Goal: Find specific page/section: Find specific page/section

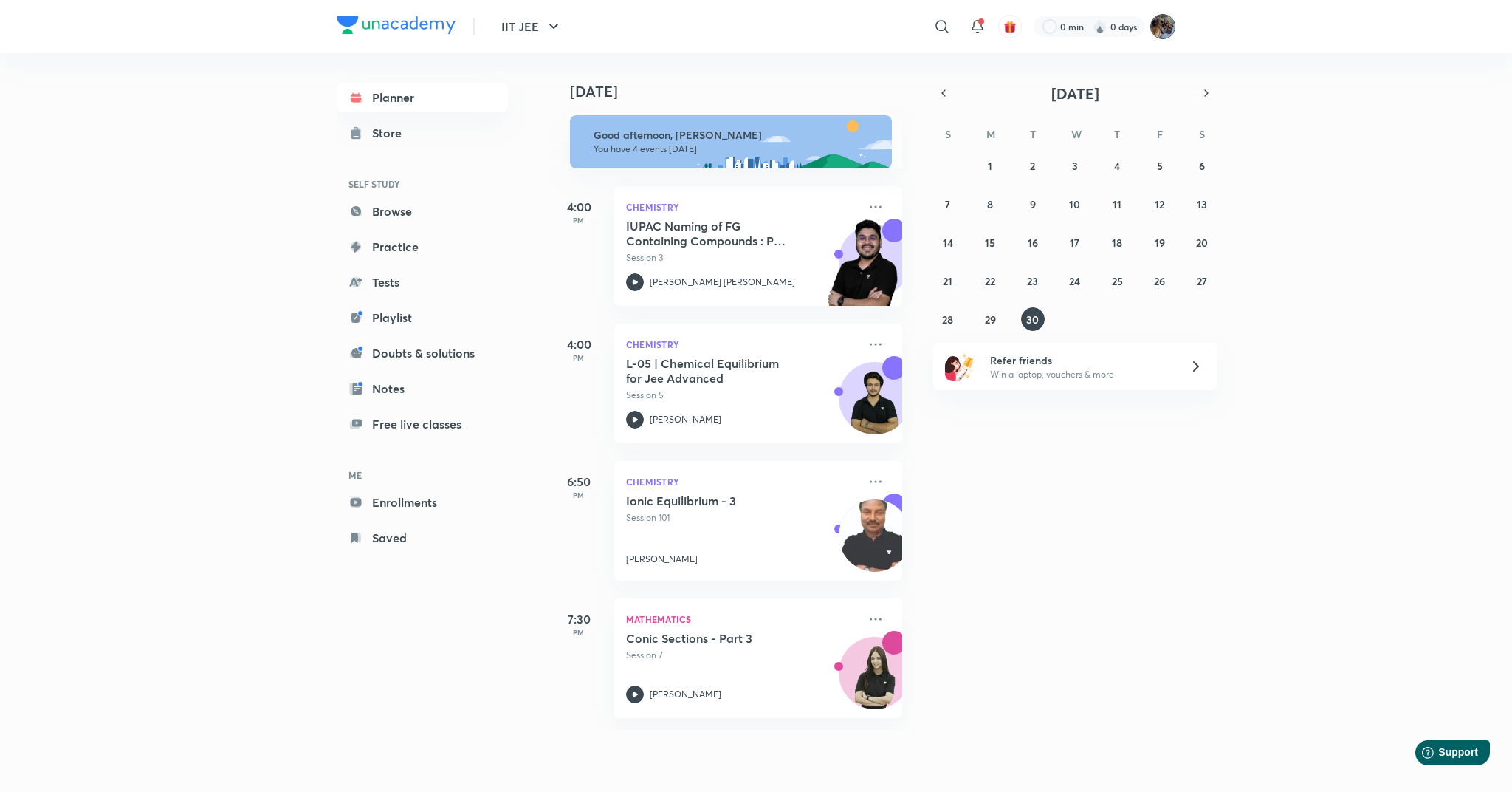
click at [1159, 25] on img at bounding box center [1163, 26] width 25 height 25
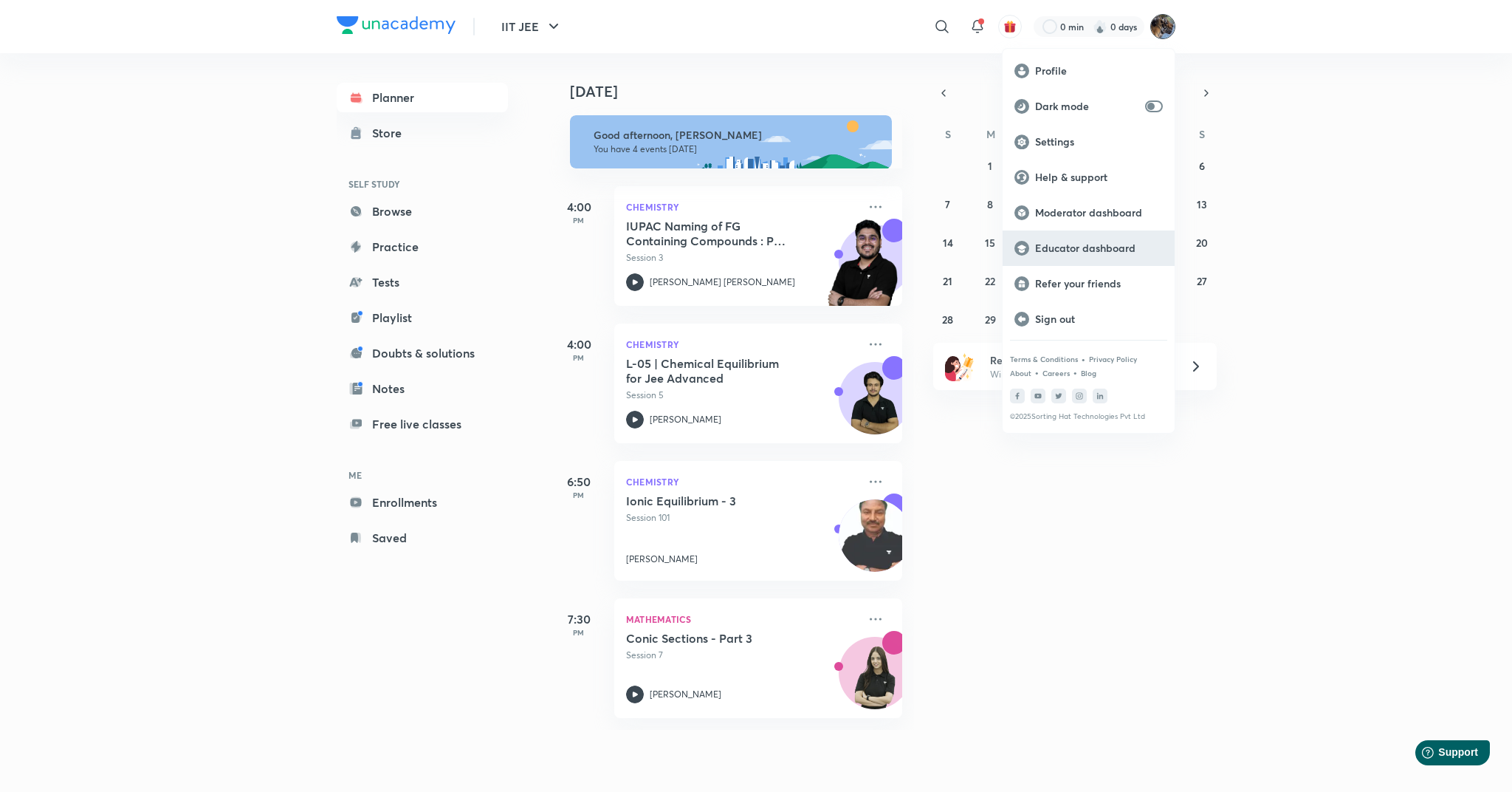
click at [1061, 247] on p "Educator dashboard" at bounding box center [1098, 248] width 128 height 13
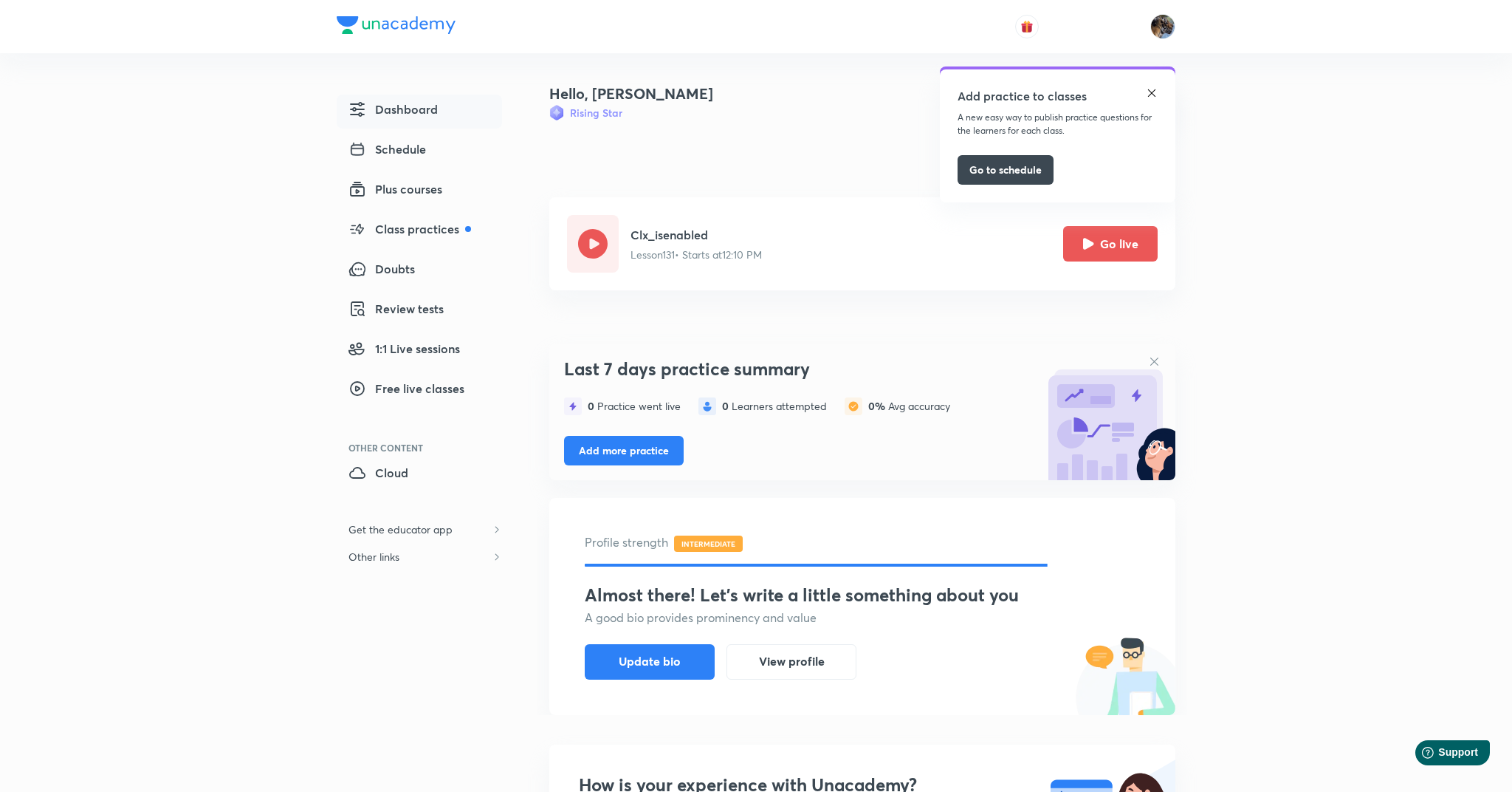
click at [408, 473] on link "Cloud" at bounding box center [419, 475] width 165 height 34
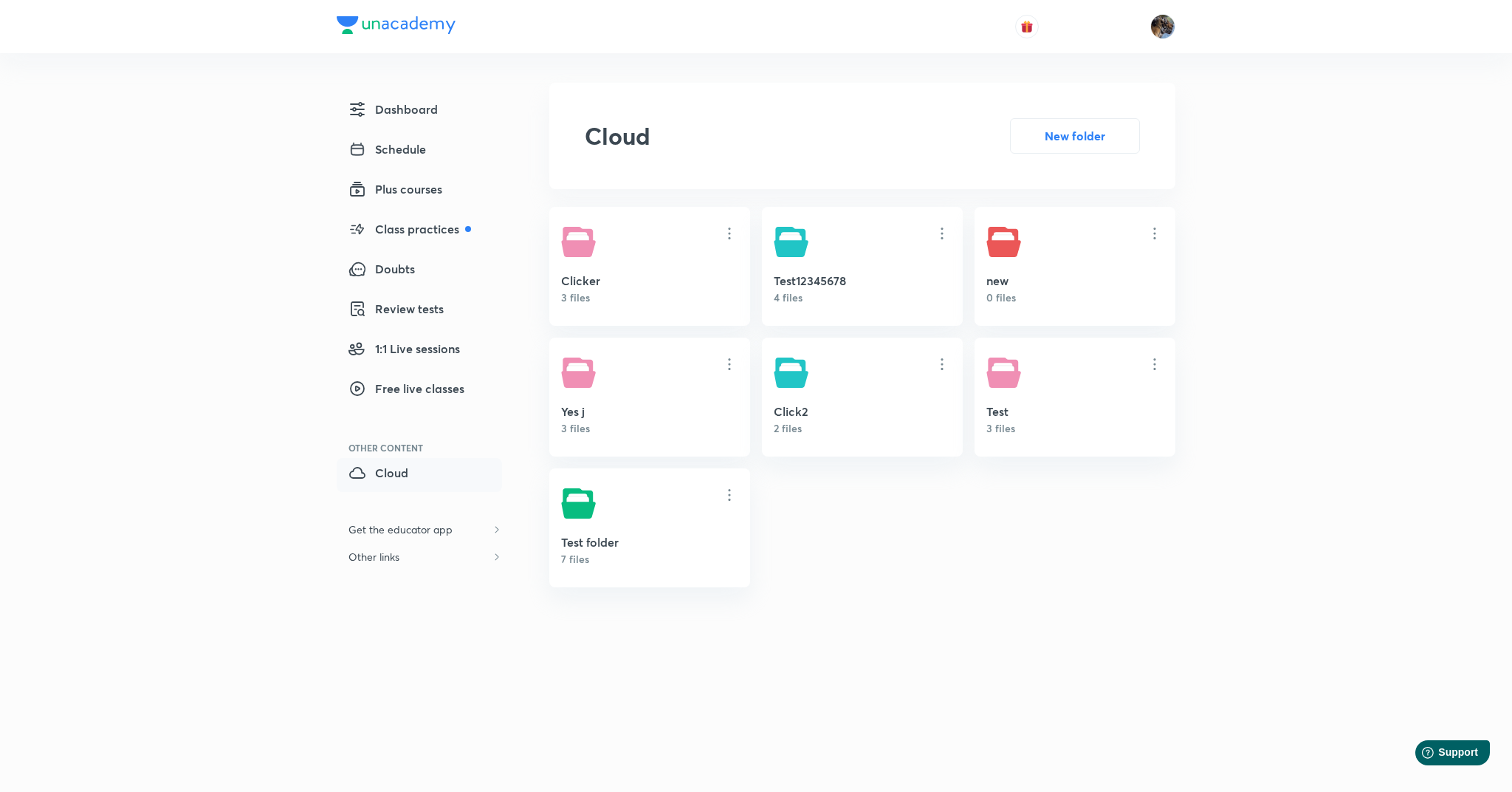
click at [652, 268] on link "Clicker 3 files" at bounding box center [649, 266] width 201 height 119
